Goal: Communication & Community: Answer question/provide support

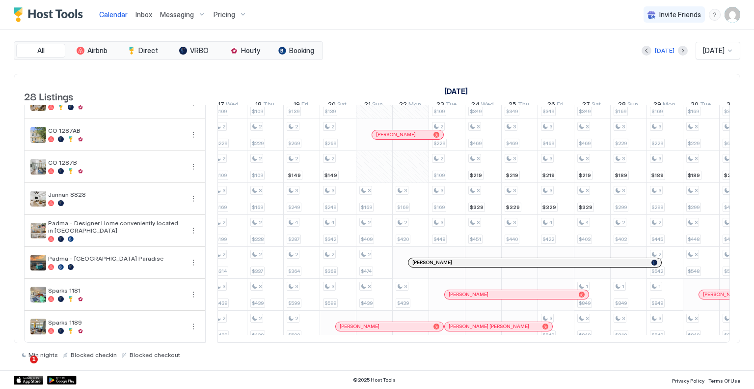
scroll to position [0, 752]
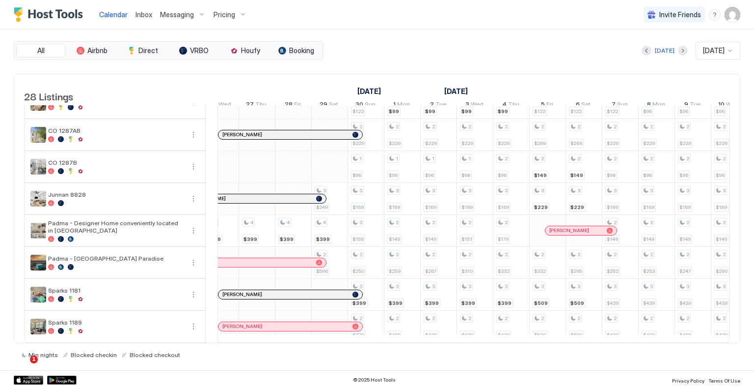
click at [729, 15] on img "User profile" at bounding box center [733, 15] width 16 height 16
click at [182, 17] on div at bounding box center [377, 194] width 754 height 389
click at [181, 14] on span "Messaging" at bounding box center [177, 14] width 34 height 9
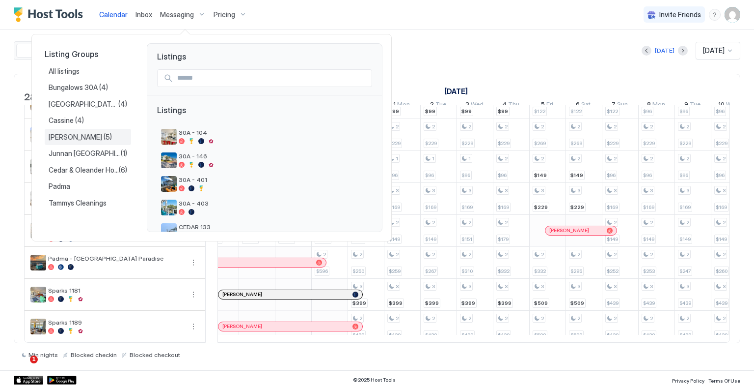
click at [70, 137] on span "Sparks Marina" at bounding box center [76, 137] width 55 height 9
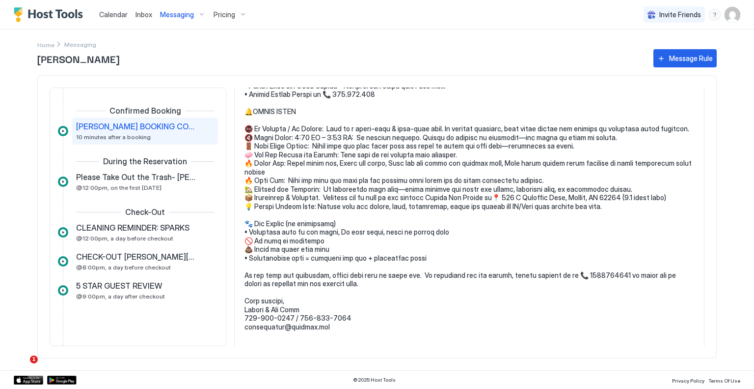
scroll to position [228, 0]
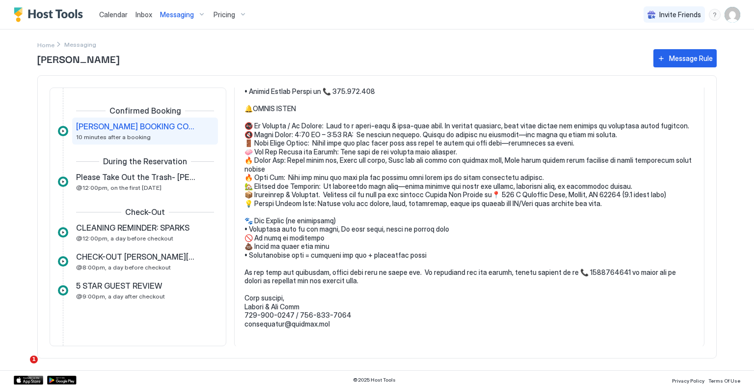
click at [141, 13] on span "Inbox" at bounding box center [144, 14] width 17 height 8
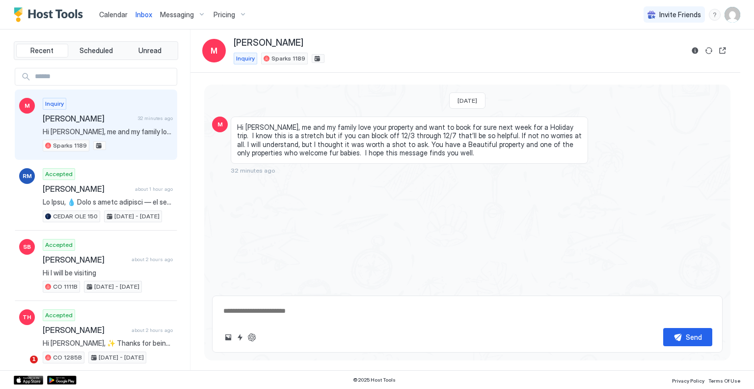
click at [343, 312] on textarea at bounding box center [468, 311] width 490 height 18
click at [251, 337] on button "ChatGPT Auto Reply" at bounding box center [252, 337] width 12 height 12
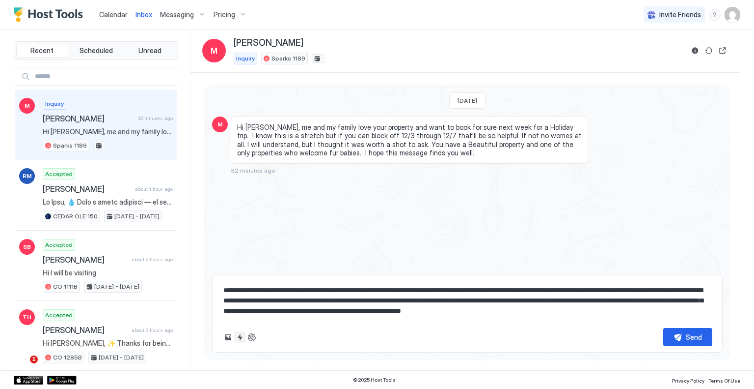
click at [240, 337] on button "Quick reply" at bounding box center [240, 337] width 12 height 12
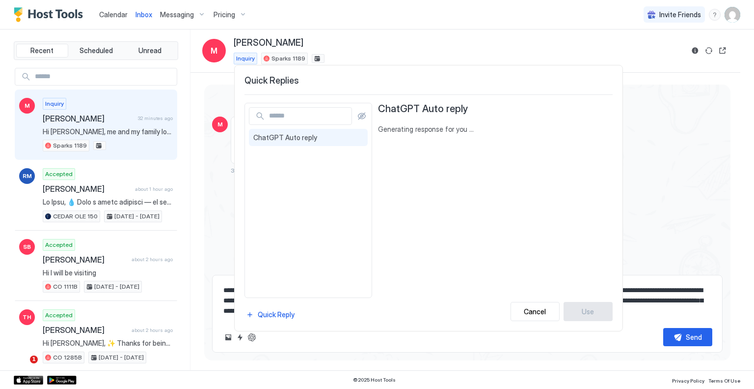
click at [227, 314] on div at bounding box center [377, 194] width 754 height 389
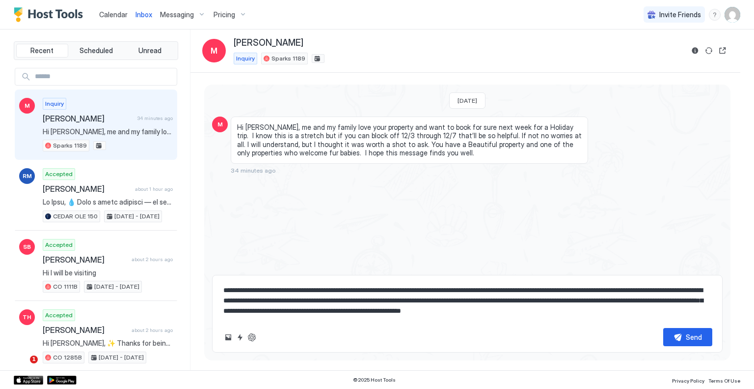
drag, startPoint x: 439, startPoint y: 288, endPoint x: 608, endPoint y: 324, distance: 172.1
click at [620, 328] on div "**********" at bounding box center [467, 314] width 511 height 78
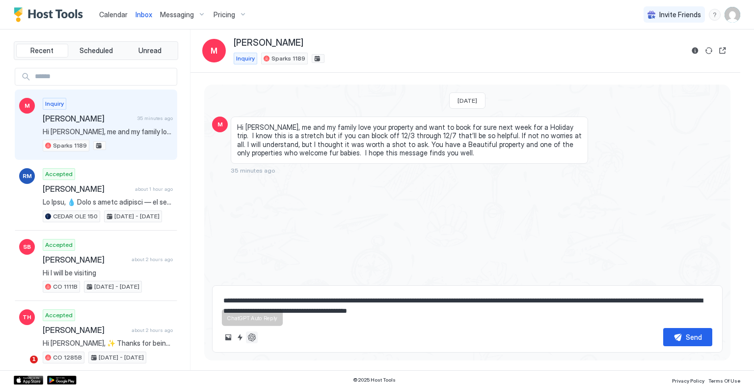
click at [255, 337] on button "ChatGPT Auto Reply" at bounding box center [252, 337] width 12 height 12
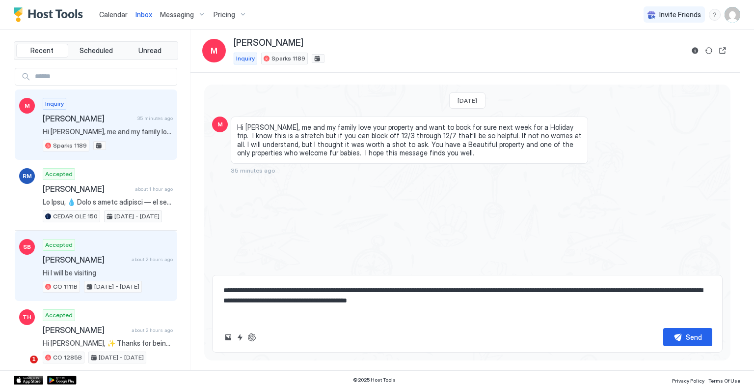
drag, startPoint x: 517, startPoint y: 310, endPoint x: 125, endPoint y: 273, distance: 393.8
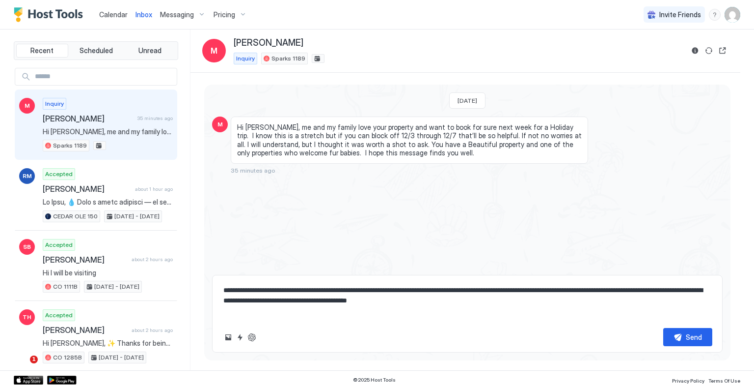
click at [417, 332] on div "Send" at bounding box center [468, 337] width 490 height 18
click at [324, 310] on textarea "**********" at bounding box center [468, 300] width 490 height 39
drag, startPoint x: 406, startPoint y: 290, endPoint x: 529, endPoint y: 319, distance: 126.1
click at [529, 319] on textarea "**********" at bounding box center [468, 300] width 490 height 39
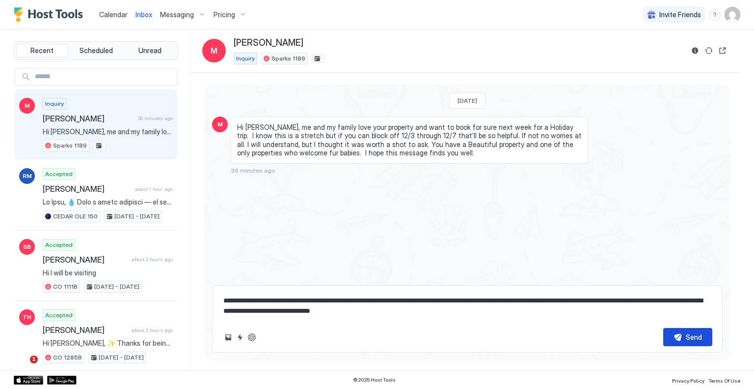
type textarea "**********"
click at [694, 333] on div "Send" at bounding box center [694, 337] width 16 height 10
